Goal: Task Accomplishment & Management: Manage account settings

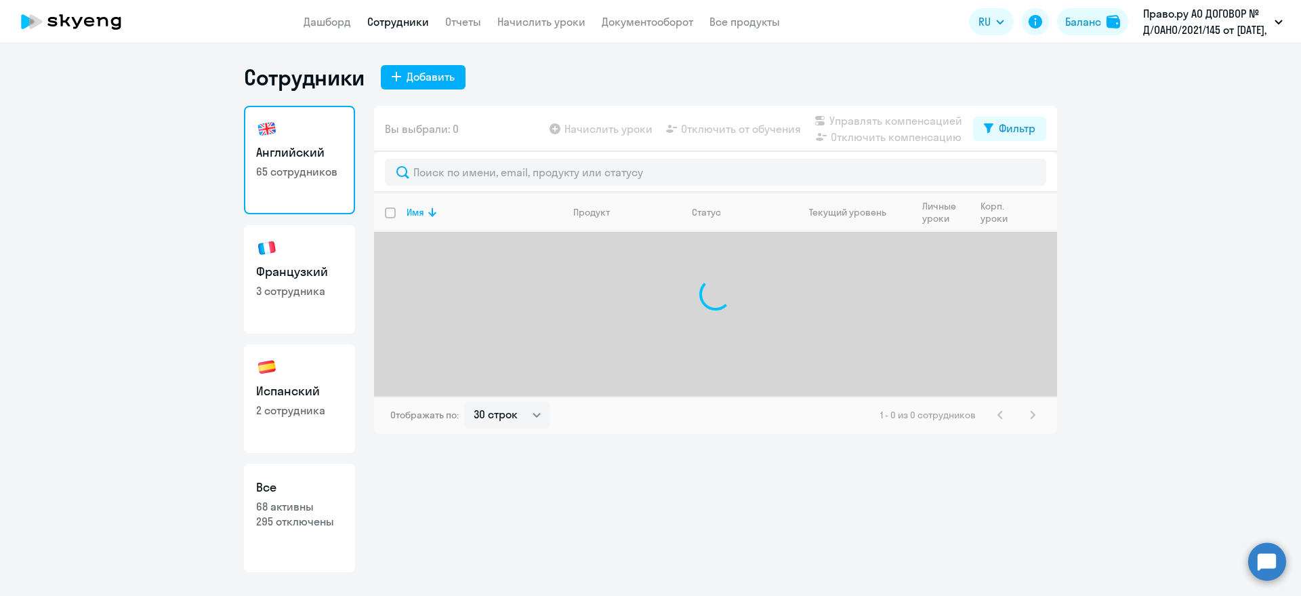
select select "30"
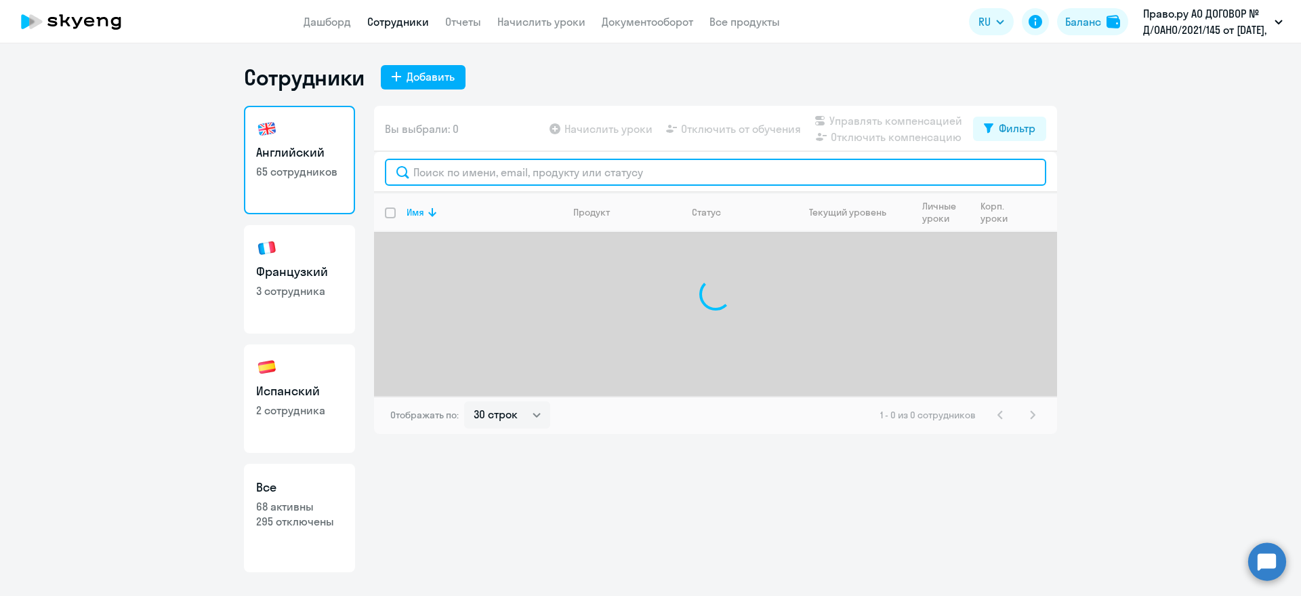
click at [420, 172] on input "text" at bounding box center [716, 172] width 662 height 27
drag, startPoint x: 449, startPoint y: 171, endPoint x: 375, endPoint y: 157, distance: 75.1
click at [375, 157] on div "afqp" at bounding box center [715, 172] width 683 height 41
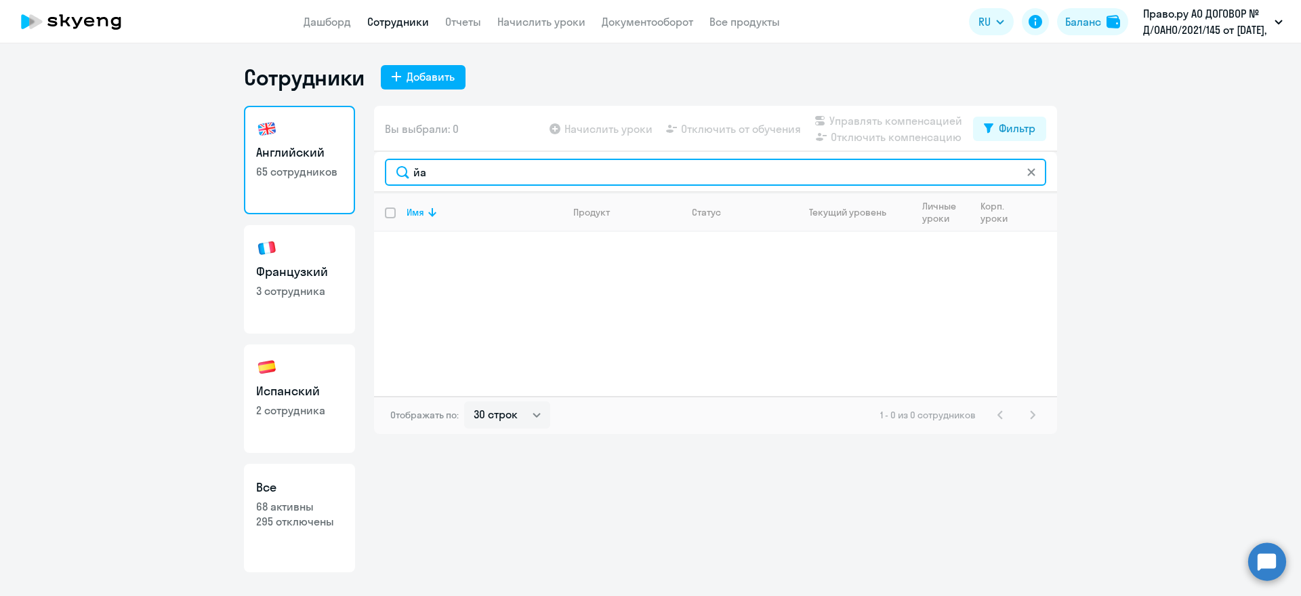
type input "й"
type input "файз"
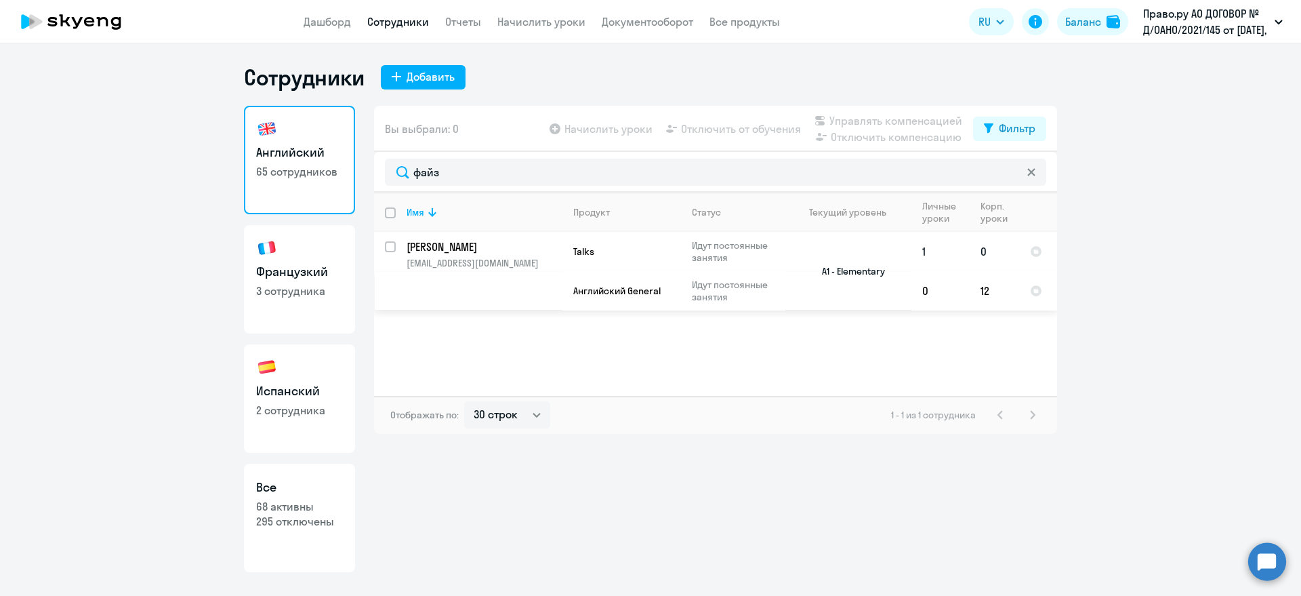
click at [390, 244] on input "select row 38734260" at bounding box center [398, 254] width 27 height 27
checkbox input "true"
click at [720, 131] on span "Отключить от обучения" at bounding box center [741, 129] width 120 height 16
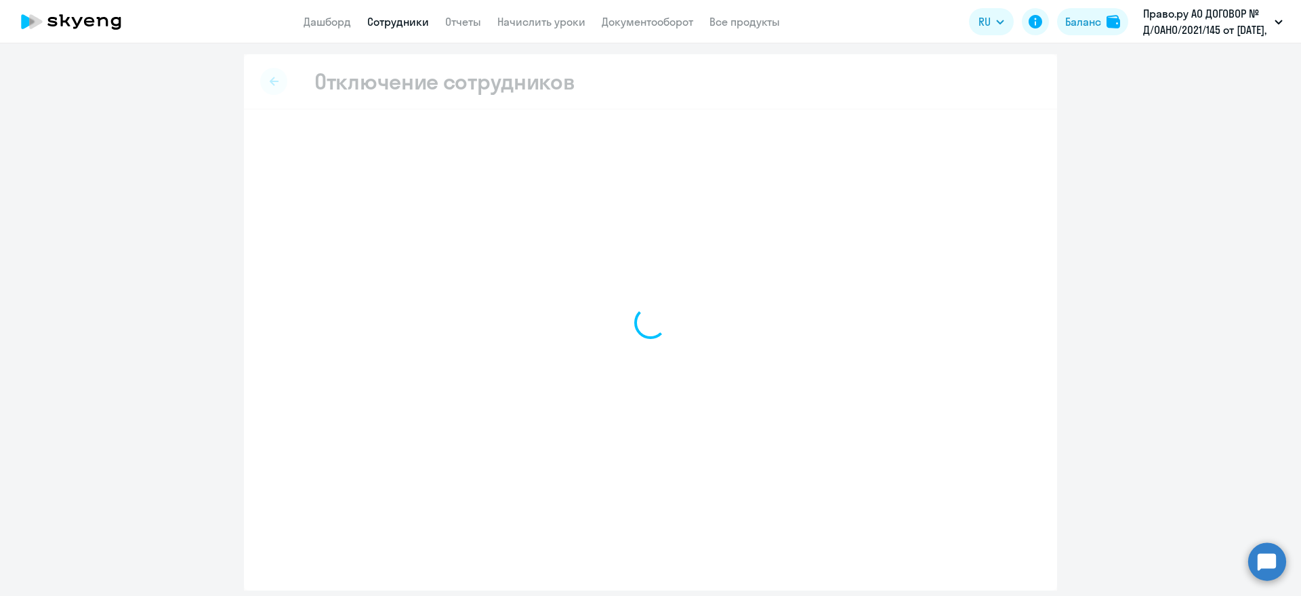
select select "all"
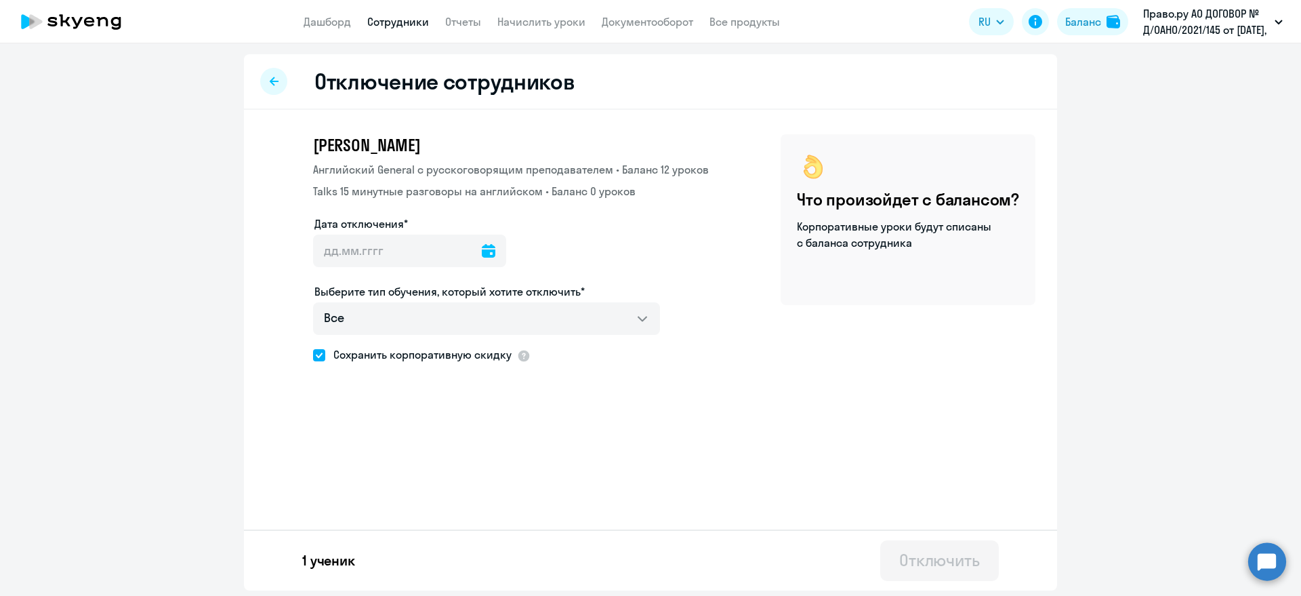
click at [483, 249] on icon at bounding box center [489, 251] width 14 height 14
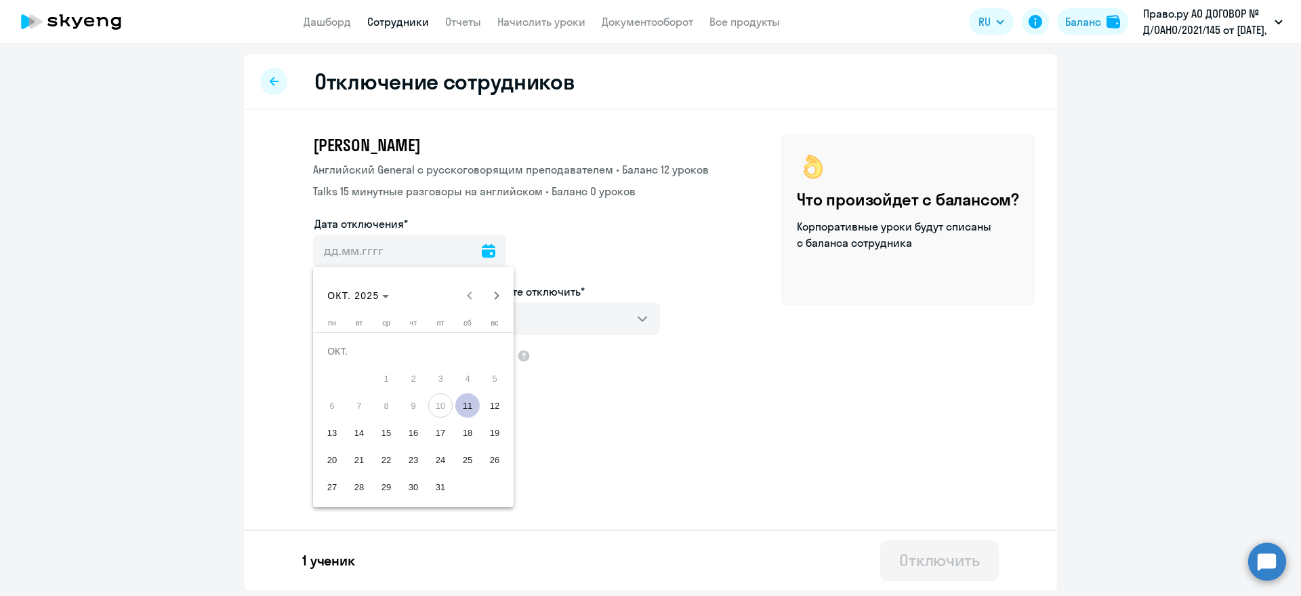
click at [465, 403] on span "11" at bounding box center [467, 405] width 24 height 24
type input "11.10.2025"
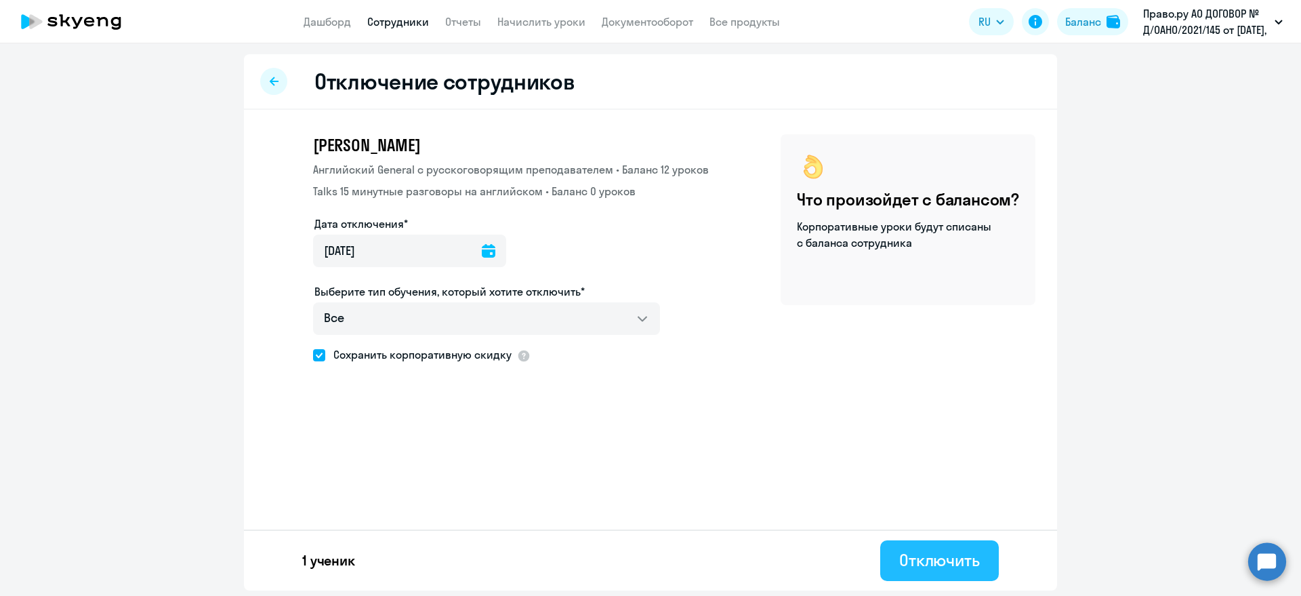
click at [954, 559] on div "Отключить" at bounding box center [939, 560] width 81 height 22
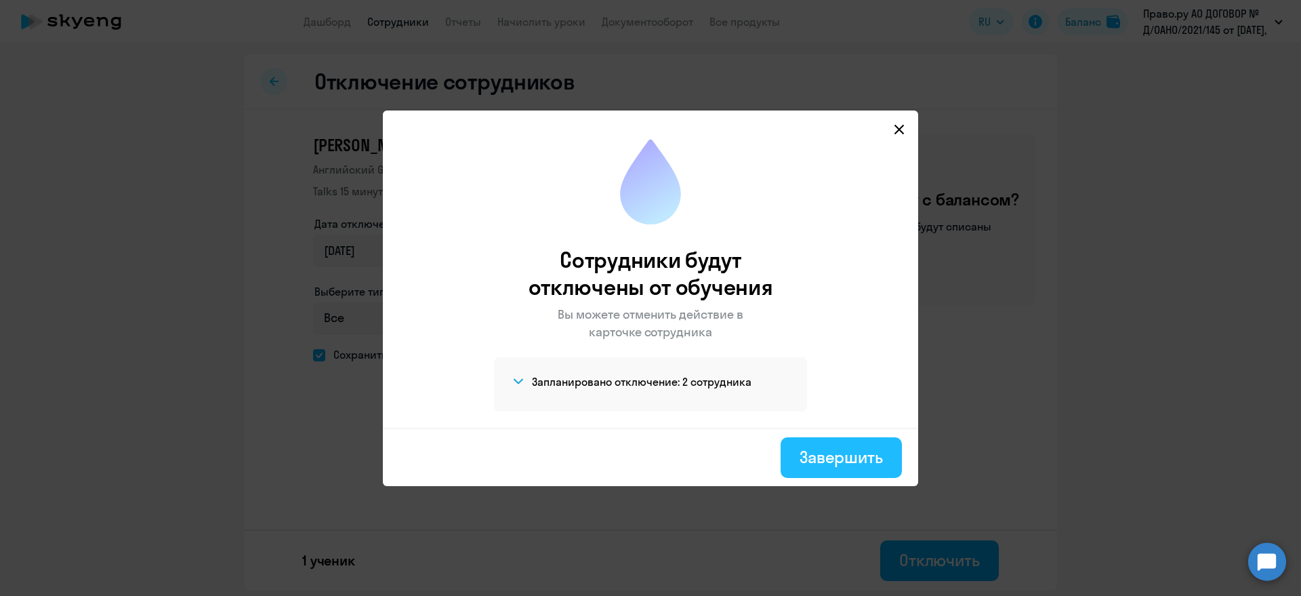
click at [880, 468] on button "Завершить" at bounding box center [841, 457] width 121 height 41
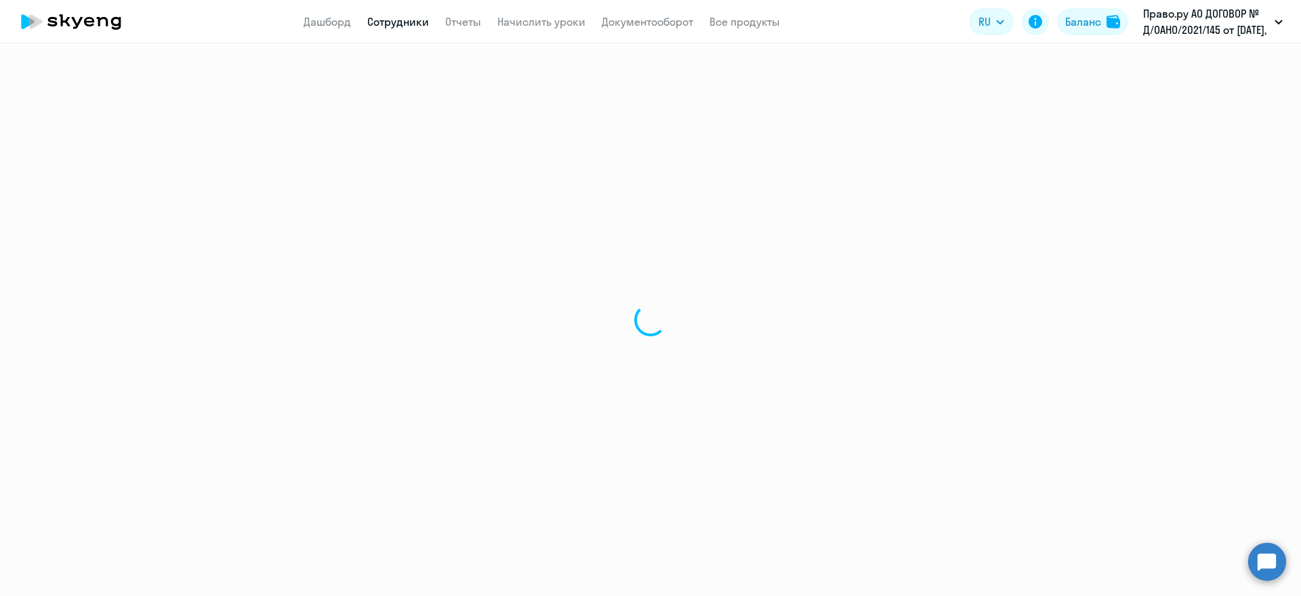
select select "30"
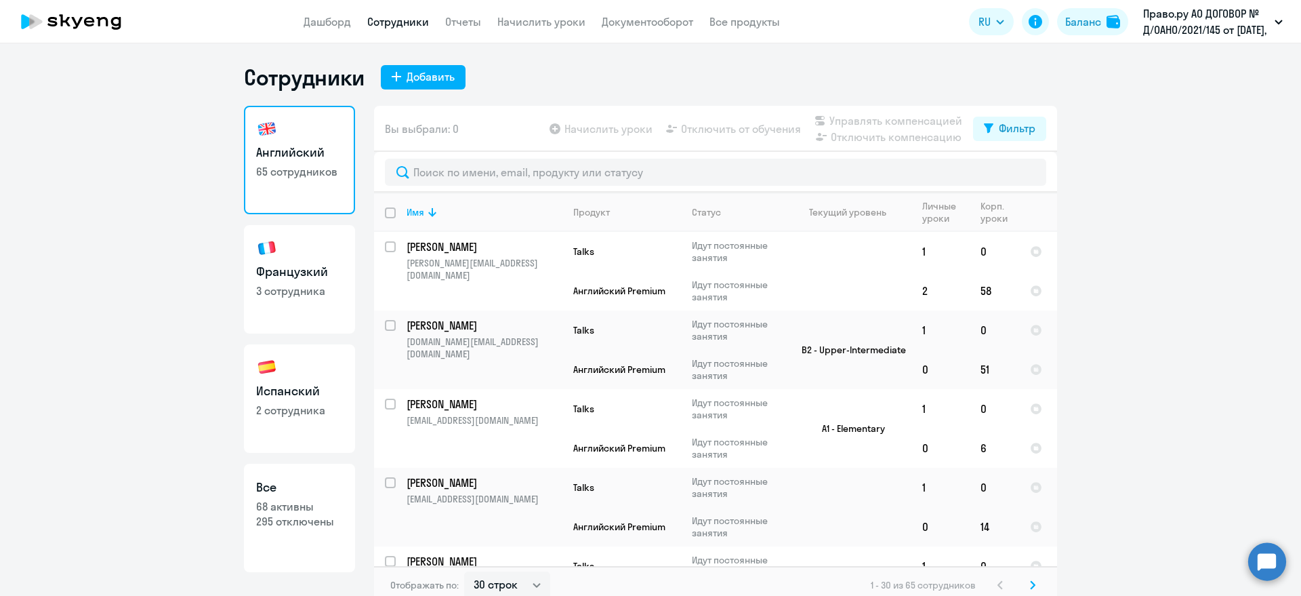
click at [307, 272] on h3 "Французкий" at bounding box center [299, 272] width 87 height 18
select select "30"
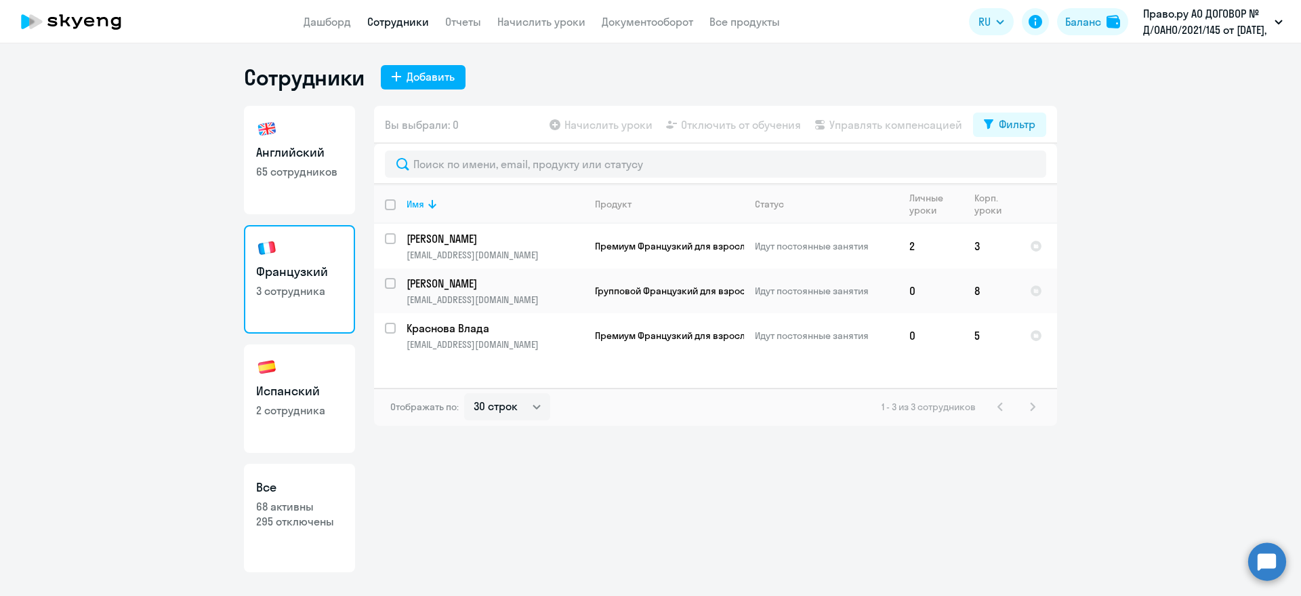
click at [304, 399] on h3 "Испанский" at bounding box center [299, 391] width 87 height 18
select select "30"
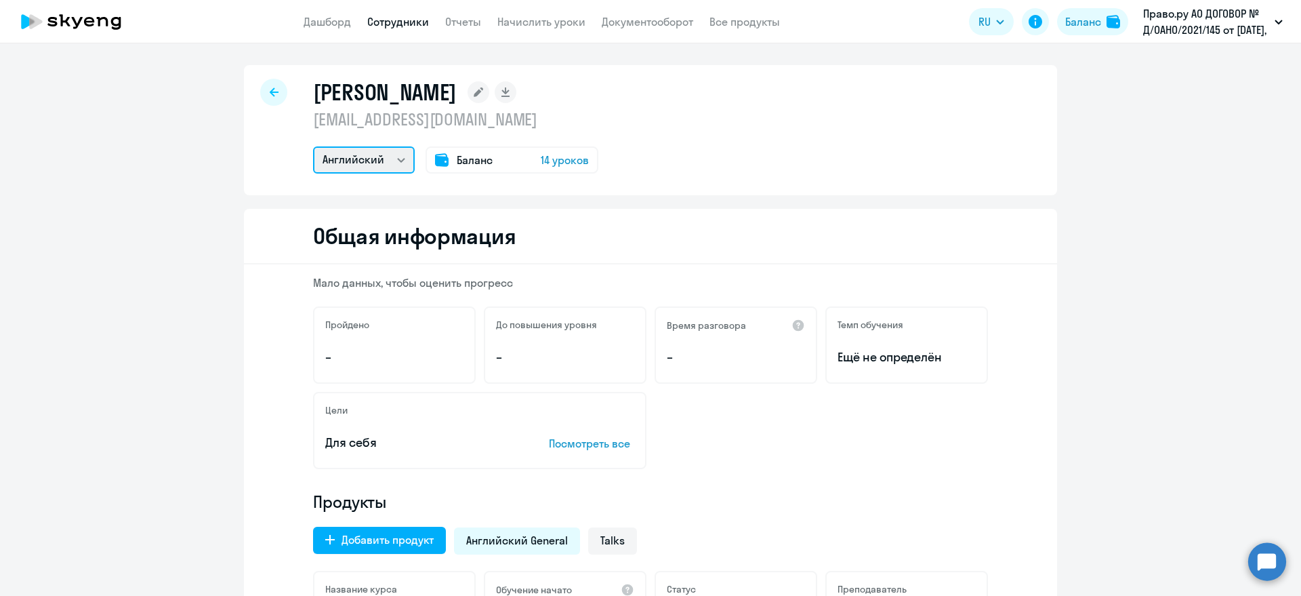
click at [390, 161] on select "Французкий Английский" at bounding box center [364, 159] width 102 height 27
select select "french"
click at [313, 146] on select "Французкий Английский" at bounding box center [364, 159] width 102 height 27
